Goal: Task Accomplishment & Management: Use online tool/utility

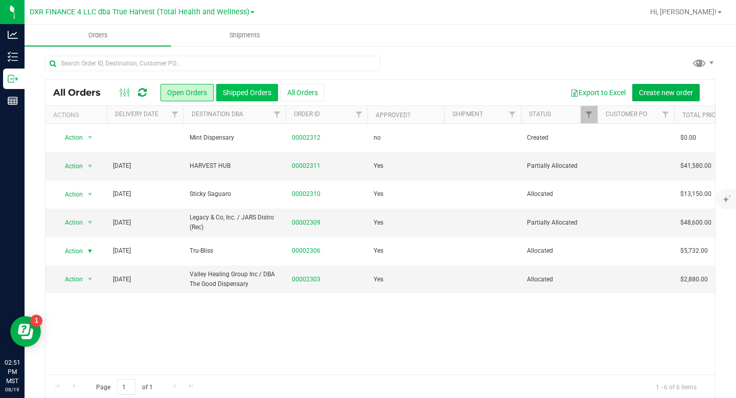
scroll to position [12, 0]
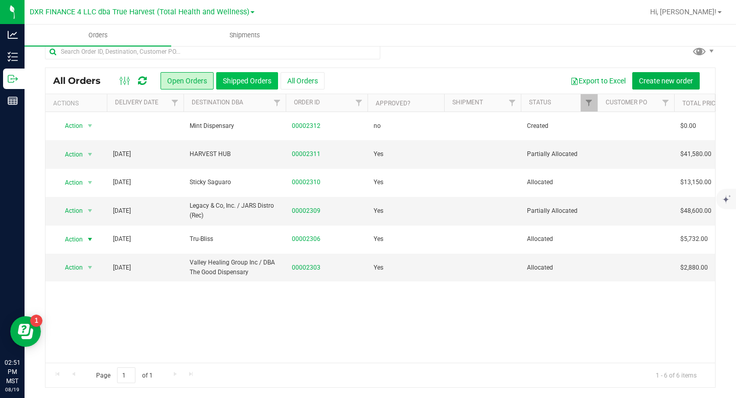
click at [237, 87] on button "Shipped Orders" at bounding box center [247, 80] width 62 height 17
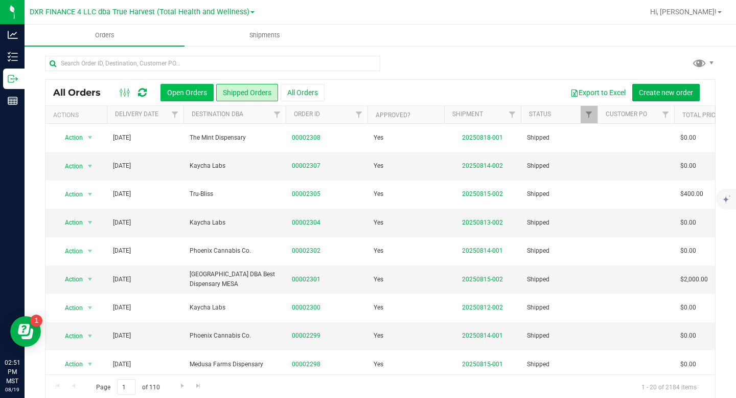
click at [187, 98] on button "Open Orders" at bounding box center [187, 92] width 53 height 17
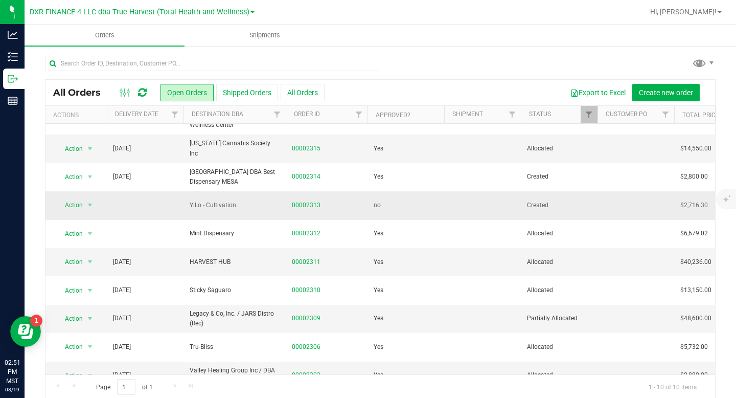
scroll to position [18, 0]
click at [235, 92] on button "Shipped Orders" at bounding box center [247, 92] width 62 height 17
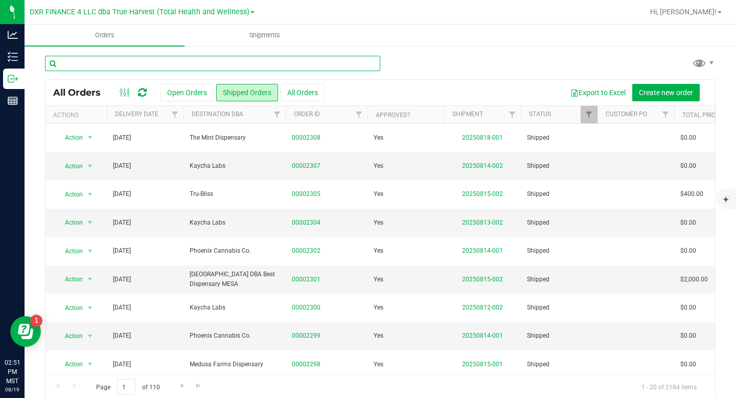
click at [169, 64] on input "text" at bounding box center [212, 63] width 335 height 15
type input "mint"
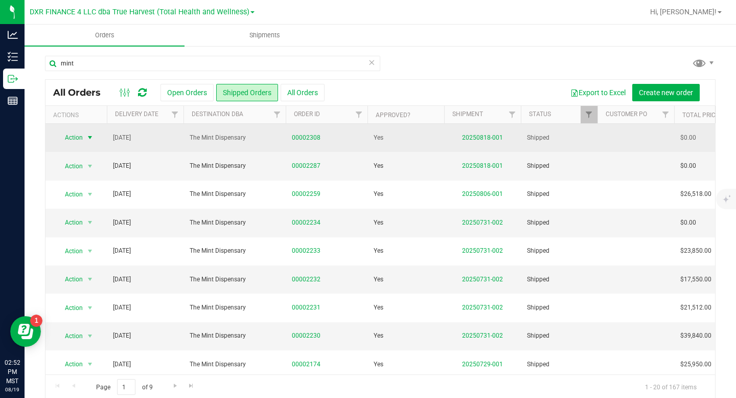
click at [88, 140] on span "select" at bounding box center [90, 137] width 8 height 8
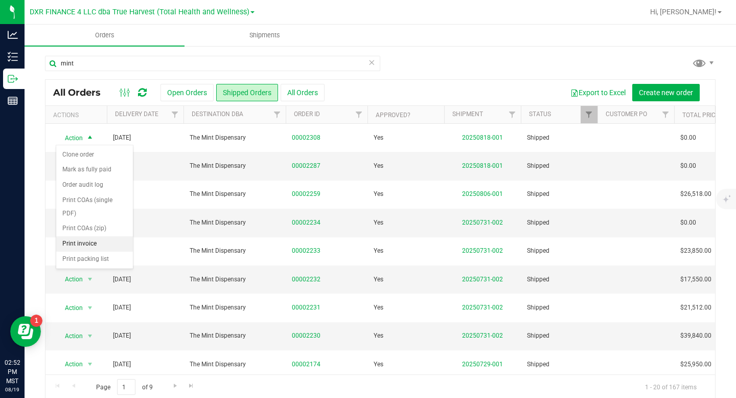
click at [85, 241] on li "Print invoice" at bounding box center [94, 243] width 77 height 15
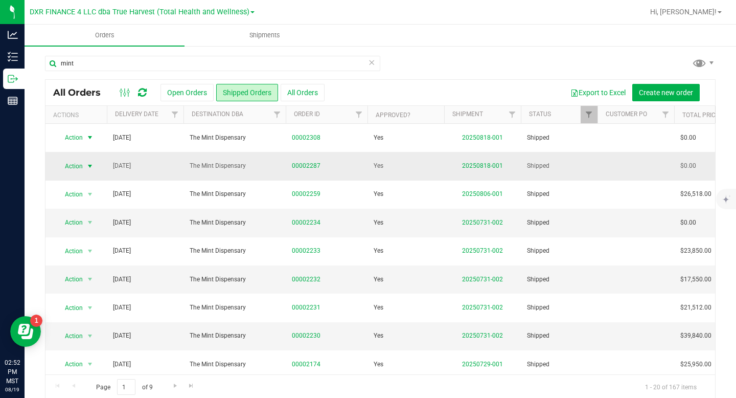
click at [93, 166] on span "select" at bounding box center [90, 166] width 8 height 8
click at [92, 272] on li "Print invoice" at bounding box center [94, 271] width 77 height 15
